Goal: Information Seeking & Learning: Find specific fact

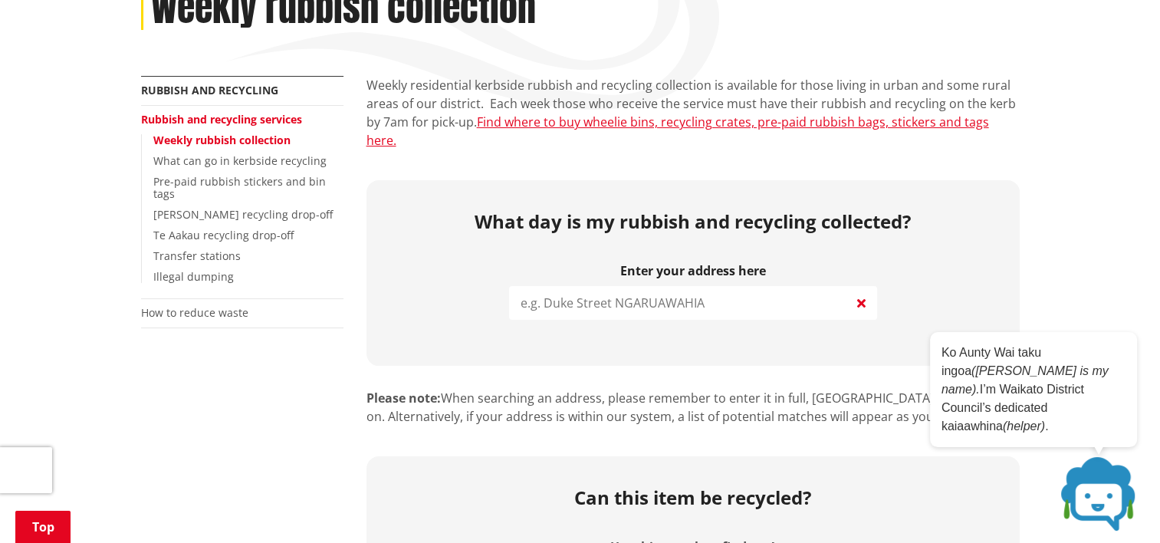
scroll to position [239, 0]
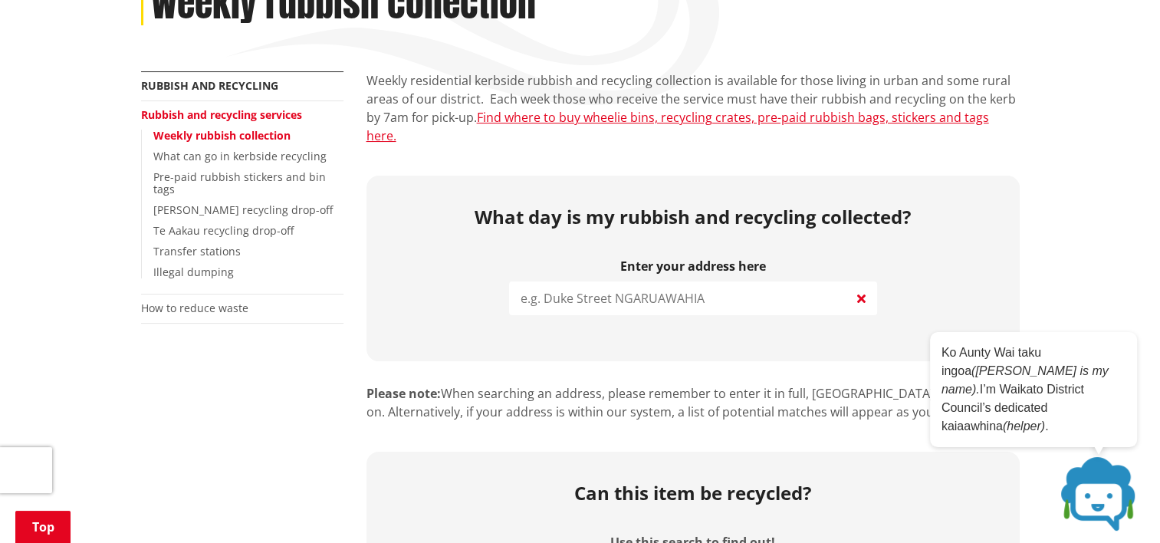
click at [611, 288] on input "search" at bounding box center [693, 298] width 368 height 34
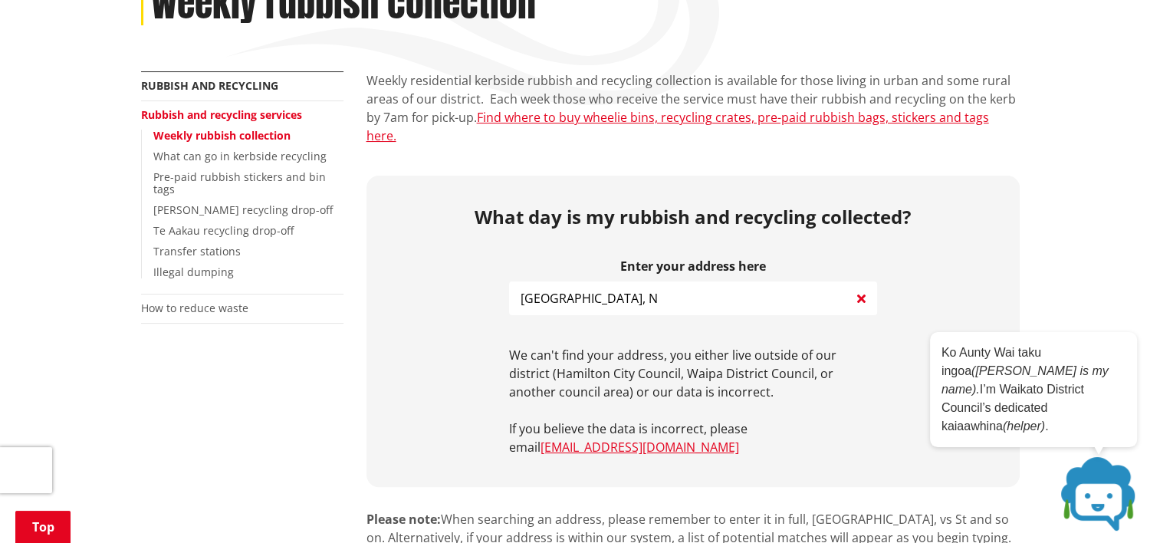
click at [653, 281] on input "[GEOGRAPHIC_DATA], N" at bounding box center [693, 298] width 368 height 34
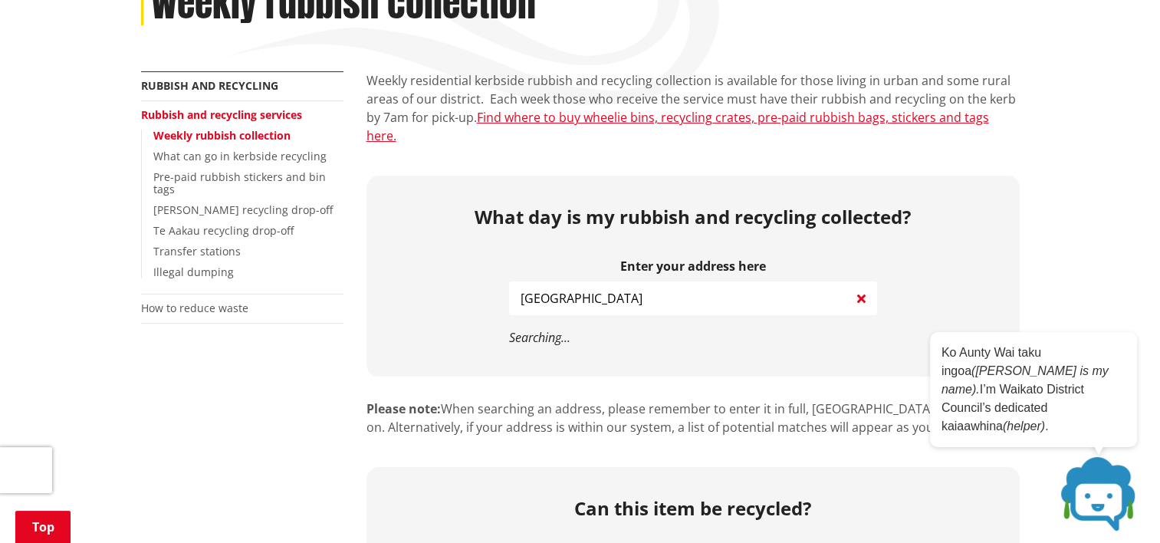
click at [520, 281] on input "[GEOGRAPHIC_DATA]" at bounding box center [693, 298] width 368 height 34
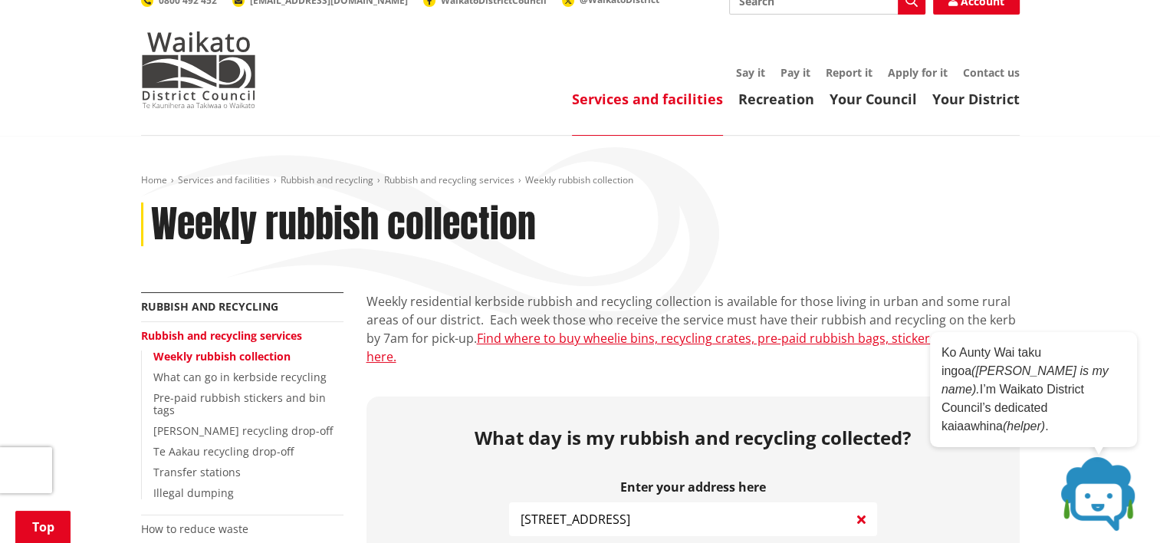
scroll to position [304, 0]
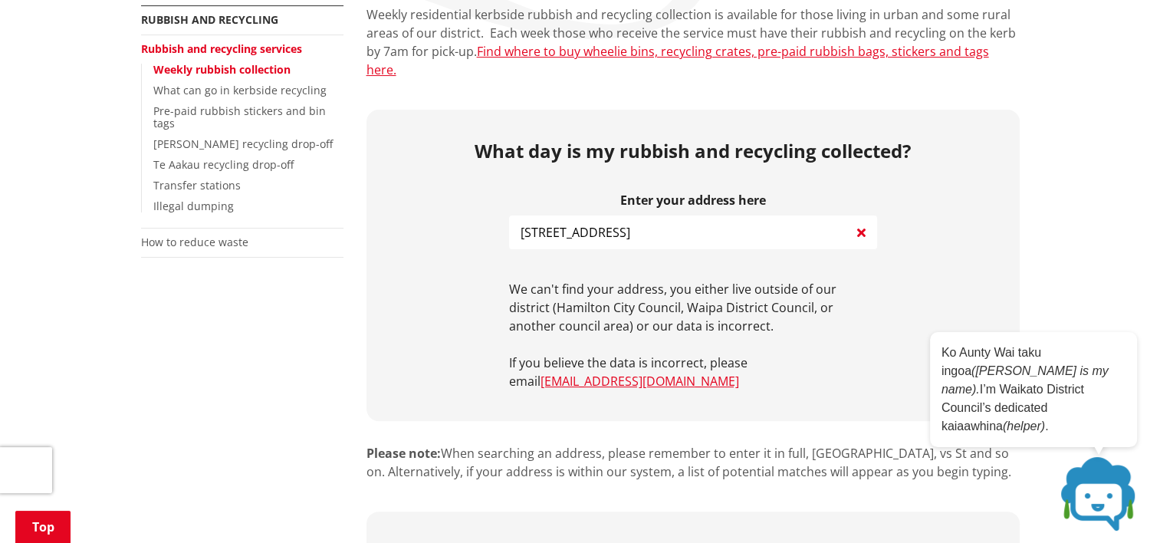
drag, startPoint x: 627, startPoint y: 218, endPoint x: 508, endPoint y: 207, distance: 120.1
click at [508, 207] on div "What day is my rubbish and recycling collected? Enter your address here [STREET…" at bounding box center [693, 265] width 653 height 311
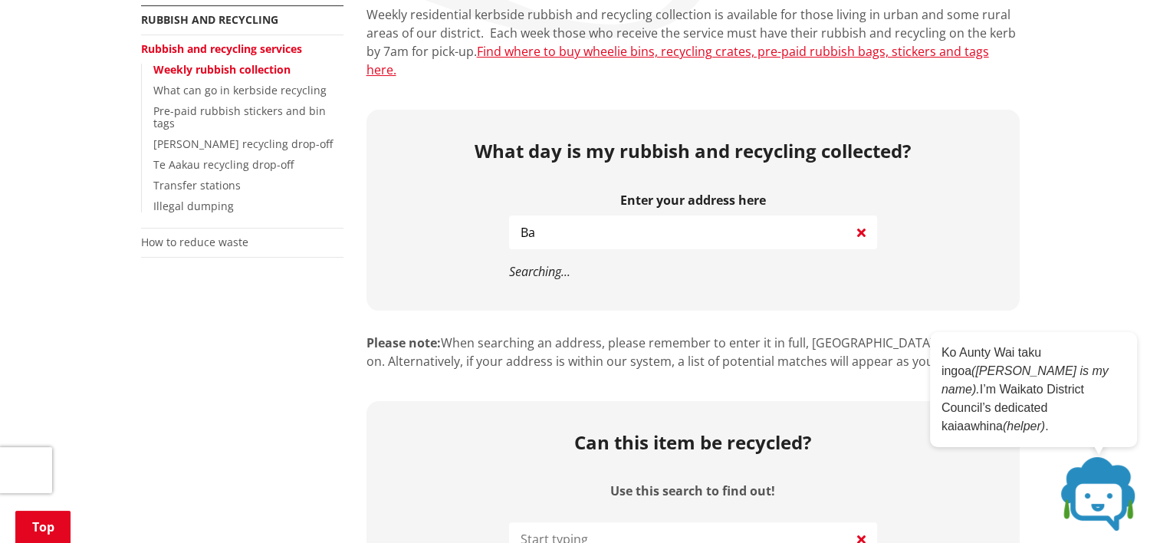
type input "B"
type input "C"
type input "B"
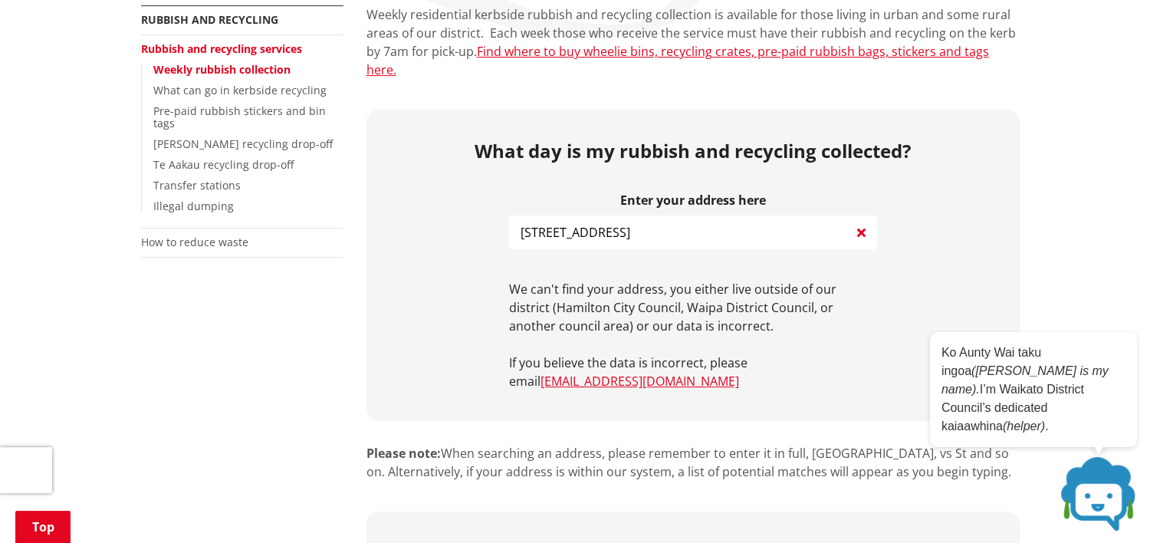
type input "[STREET_ADDRESS]"
